Goal: Information Seeking & Learning: Learn about a topic

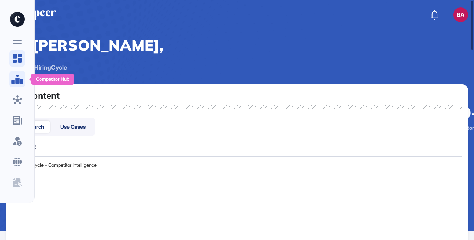
click at [17, 83] on icon at bounding box center [17, 79] width 12 height 9
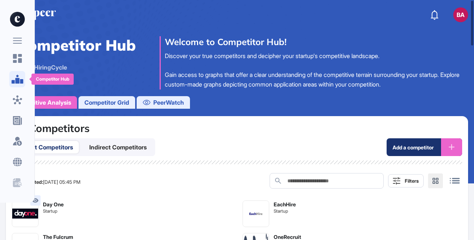
click at [15, 81] on icon at bounding box center [17, 79] width 12 height 9
click at [45, 78] on div "Competitor Hub HiringCycle" at bounding box center [74, 62] width 124 height 53
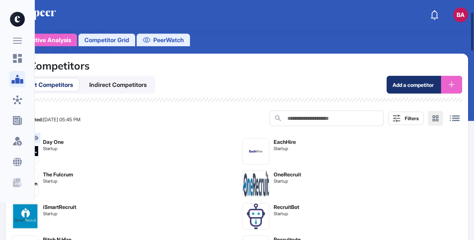
scroll to position [74, 0]
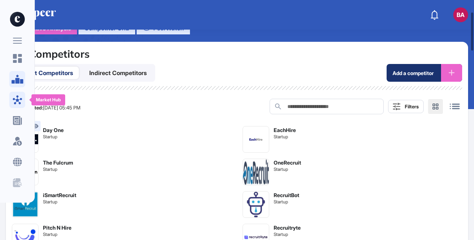
click at [16, 99] on icon at bounding box center [18, 100] width 10 height 9
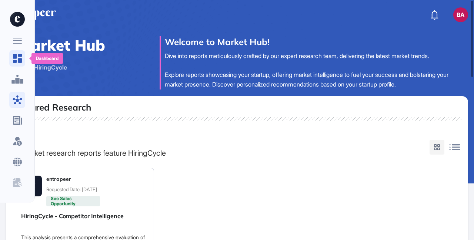
click at [19, 60] on icon at bounding box center [17, 58] width 9 height 9
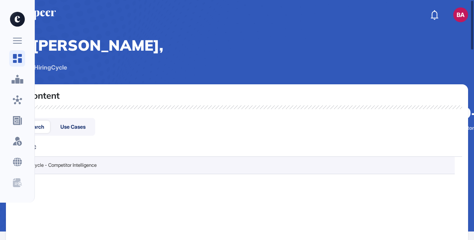
click at [79, 174] on td "HiringCycle - Competitor Intelligence" at bounding box center [233, 165] width 443 height 17
click at [84, 169] on link "HiringCycle - Competitor Intelligence" at bounding box center [57, 165] width 77 height 7
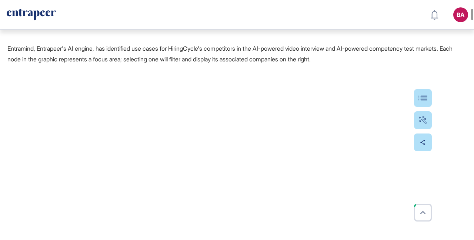
scroll to position [1997, 0]
